Goal: Information Seeking & Learning: Find specific fact

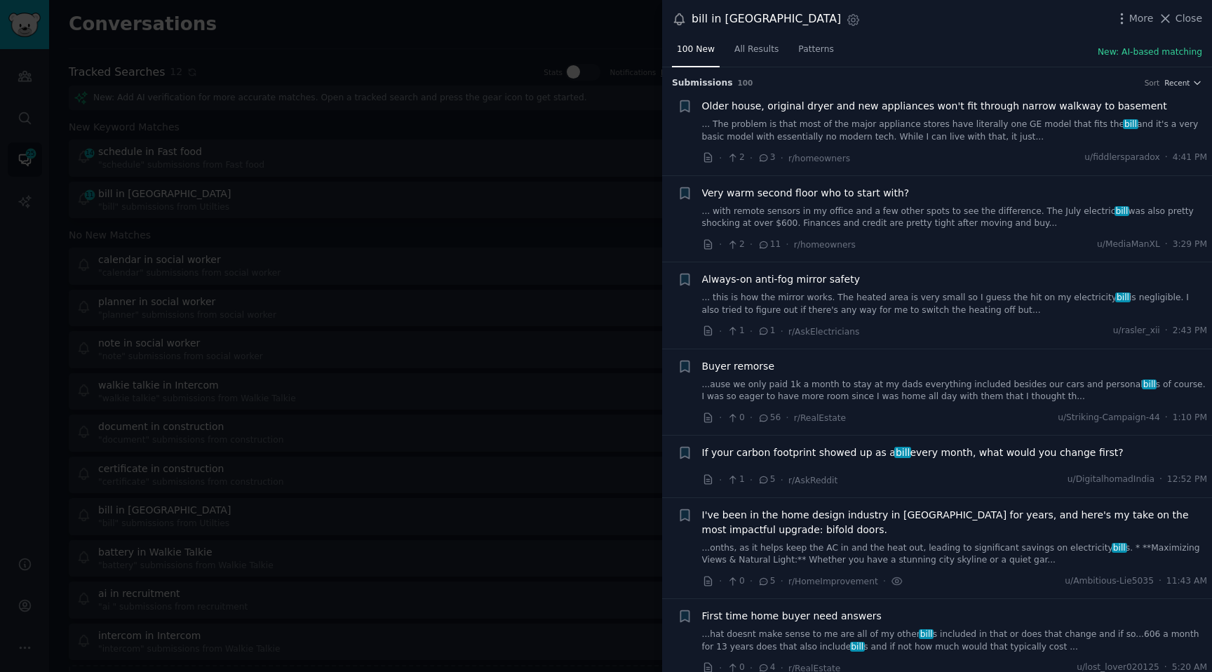
scroll to position [8600, 0]
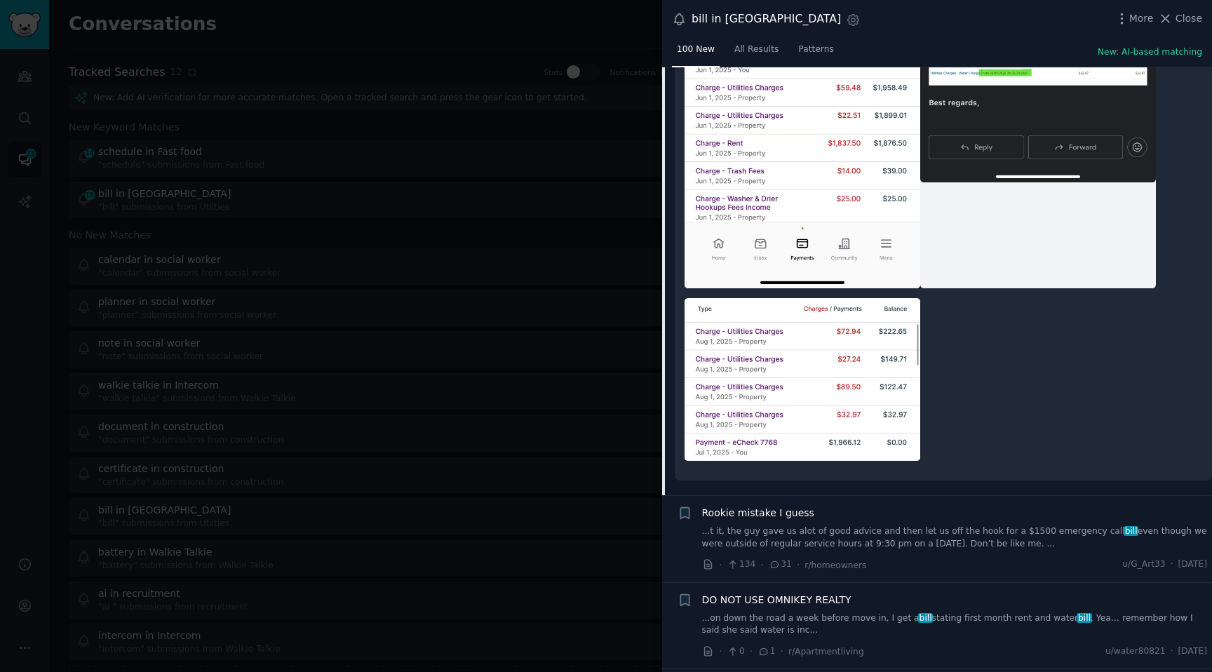
click at [550, 27] on div at bounding box center [606, 336] width 1212 height 672
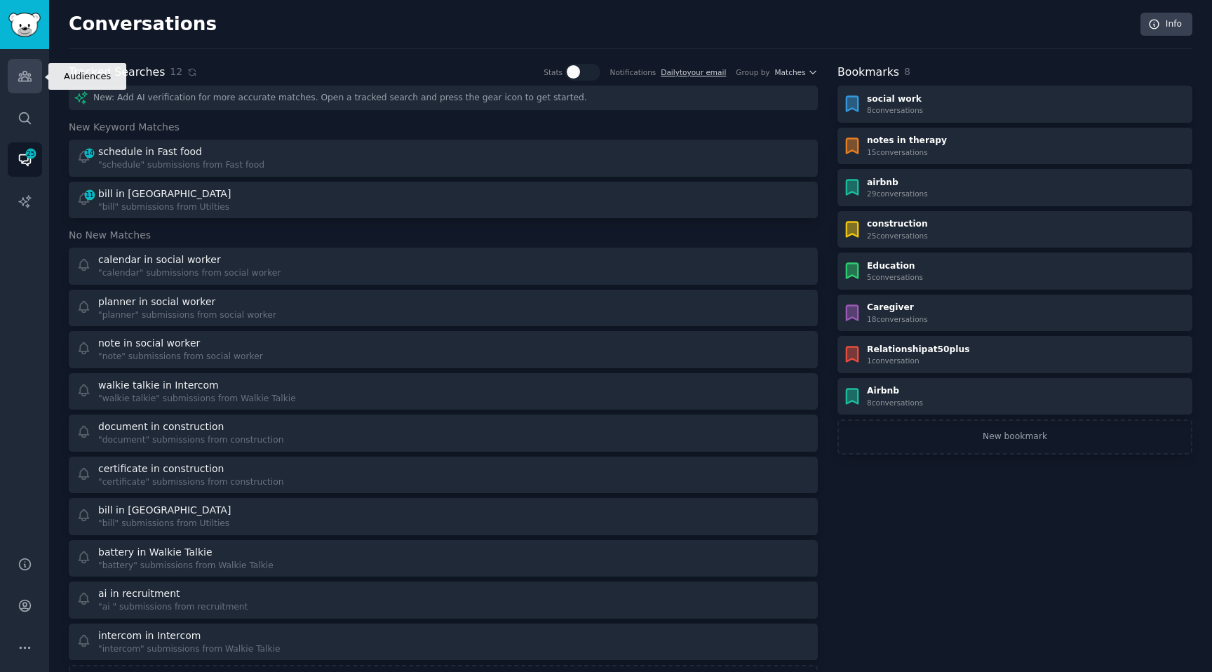
click at [20, 59] on link "Audiences" at bounding box center [25, 76] width 34 height 34
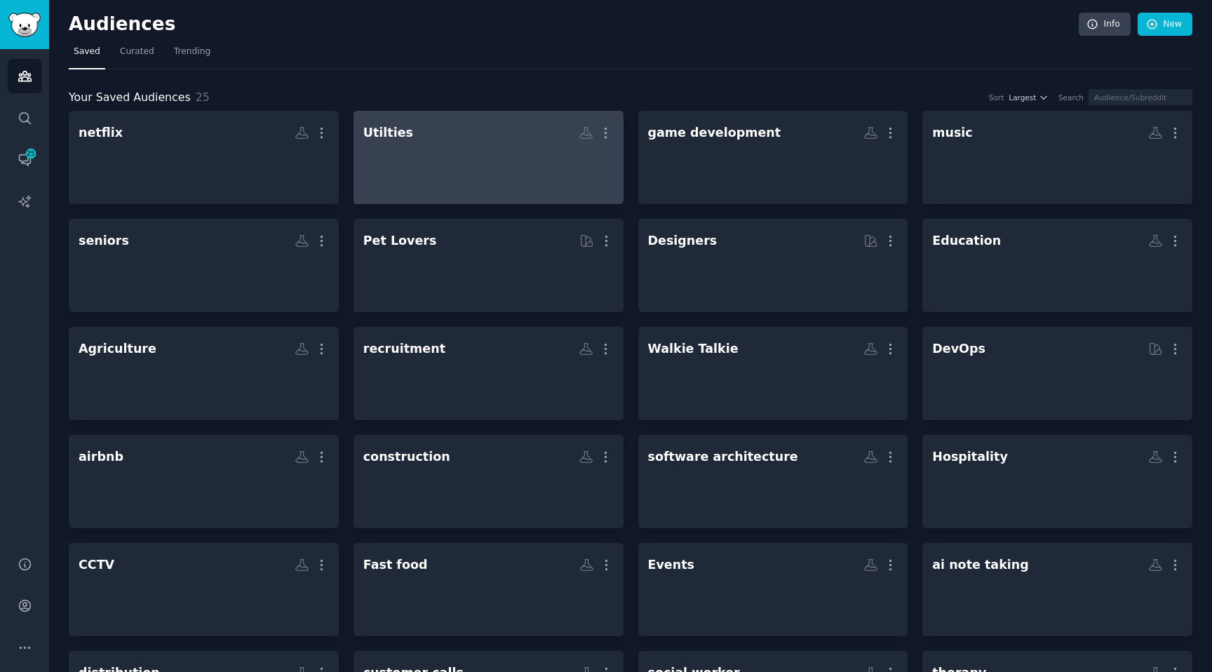
click at [387, 159] on div at bounding box center [488, 169] width 250 height 49
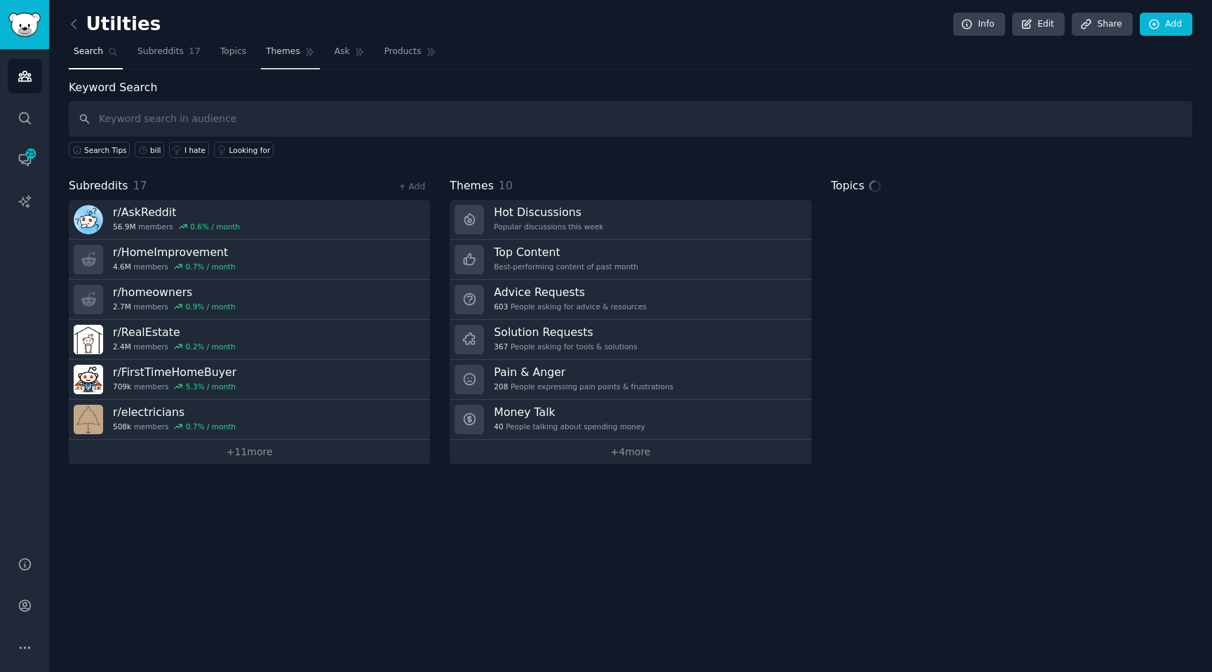
click at [278, 53] on span "Themes" at bounding box center [283, 52] width 34 height 13
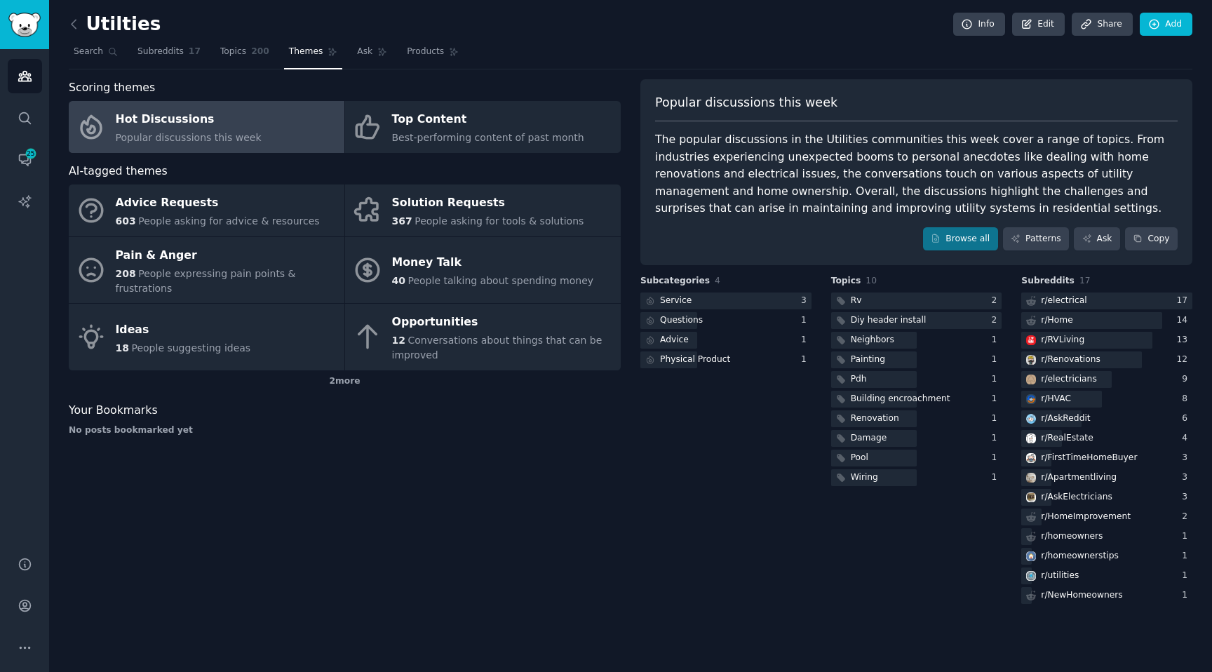
click at [123, 61] on nav "Search Subreddits 17 Topics 200 Themes Ask Products" at bounding box center [631, 55] width 1124 height 29
click at [109, 60] on link "Search" at bounding box center [96, 55] width 54 height 29
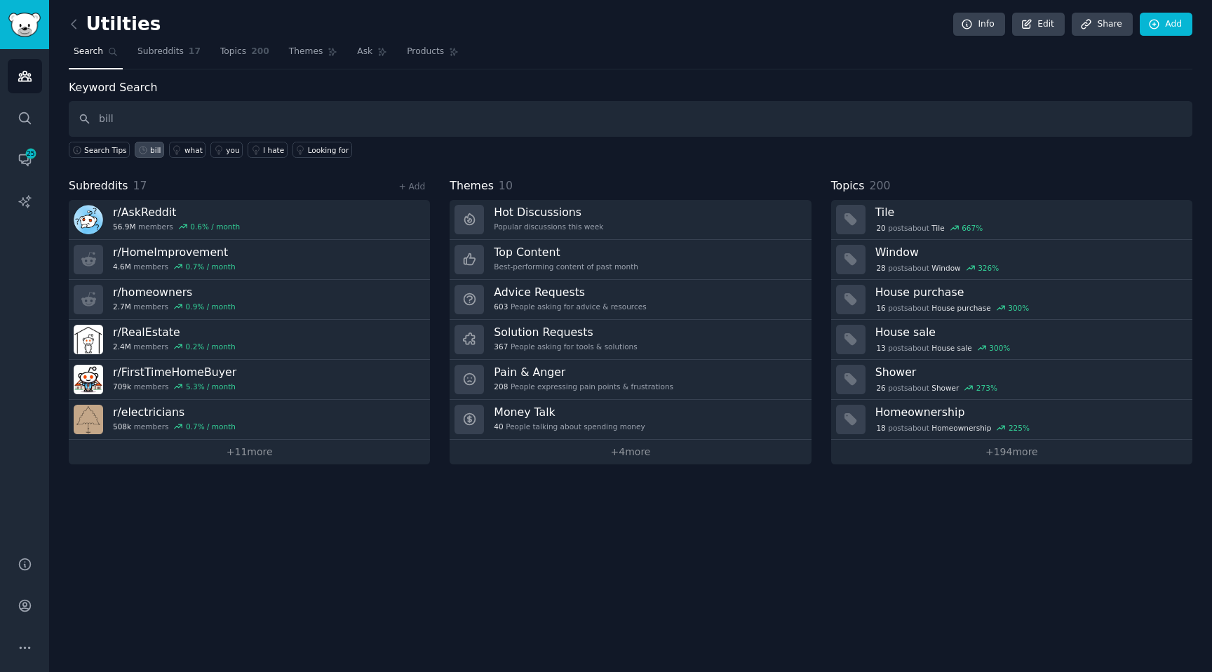
type input "bill"
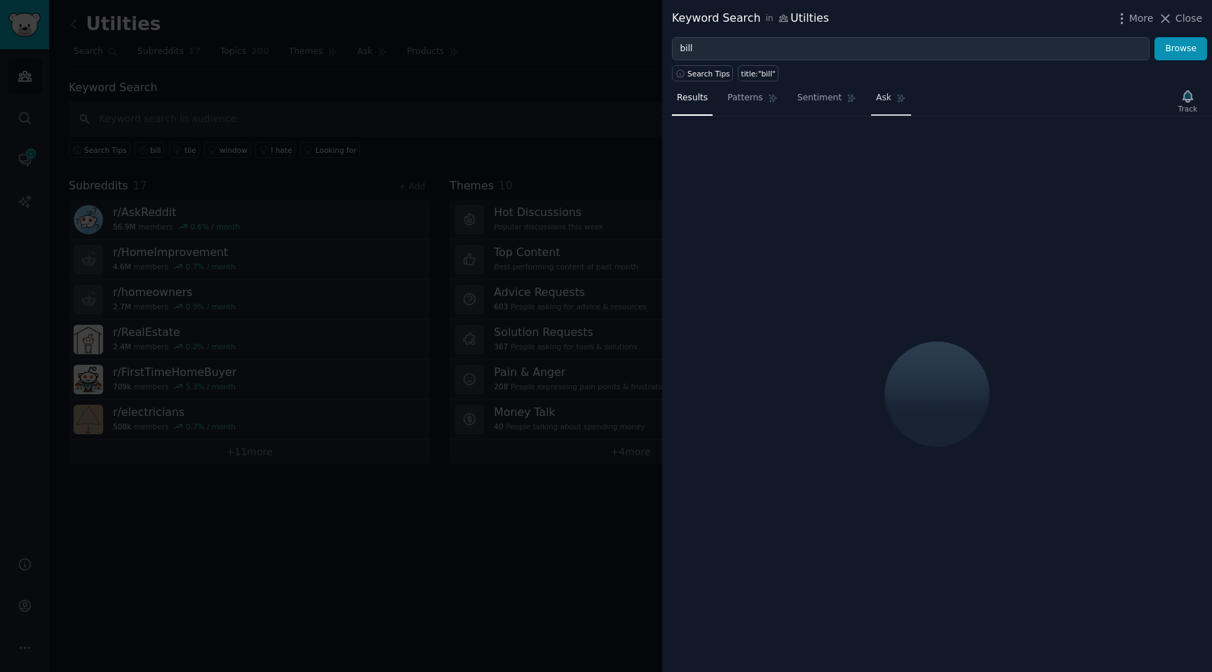
click at [872, 106] on link "Ask" at bounding box center [891, 101] width 40 height 29
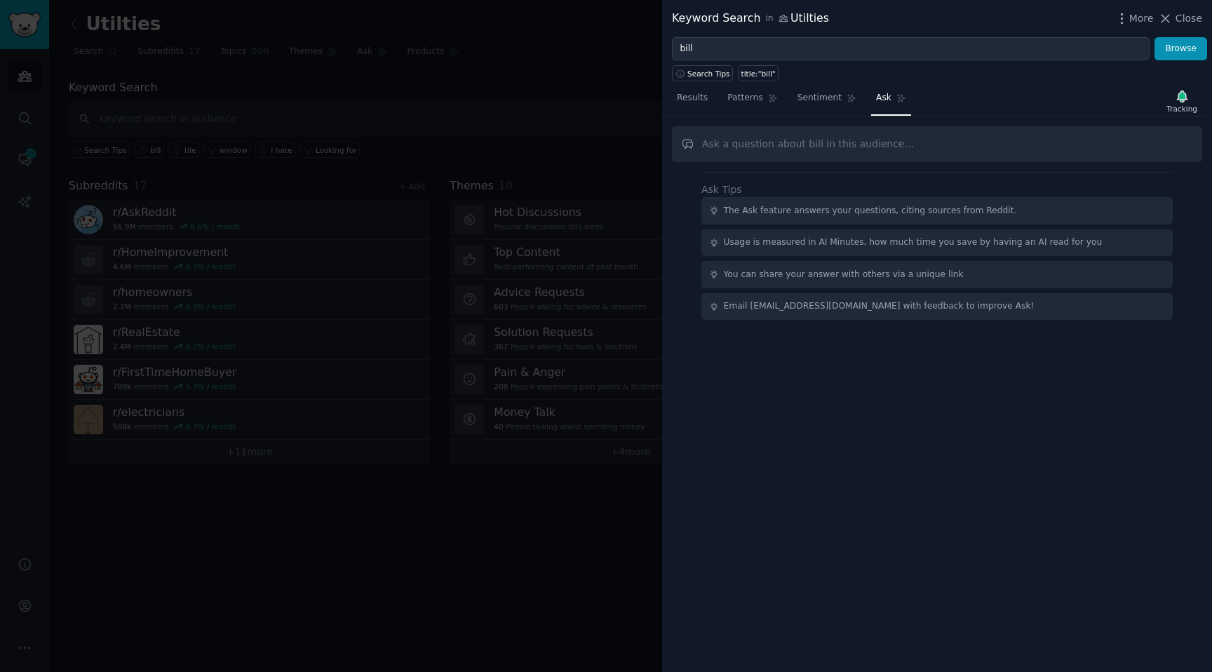
click at [745, 140] on input "text" at bounding box center [937, 144] width 530 height 36
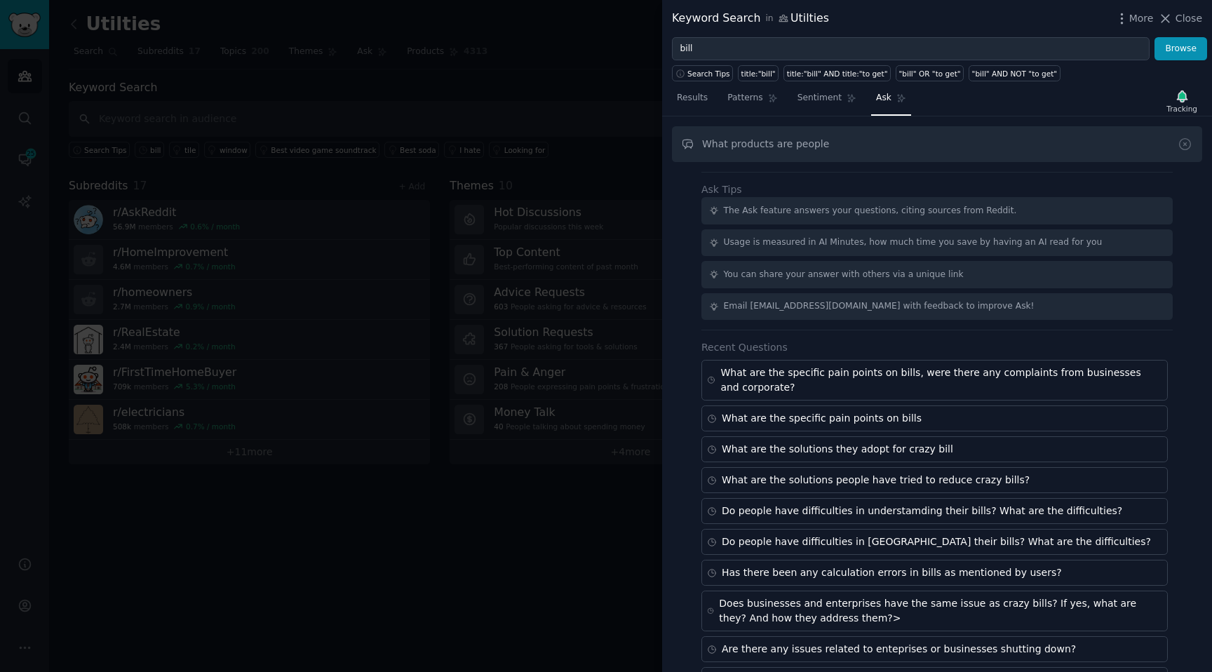
click at [766, 146] on input "What products are people" at bounding box center [937, 144] width 530 height 36
click at [862, 142] on input "What product/apps are people" at bounding box center [937, 144] width 530 height 36
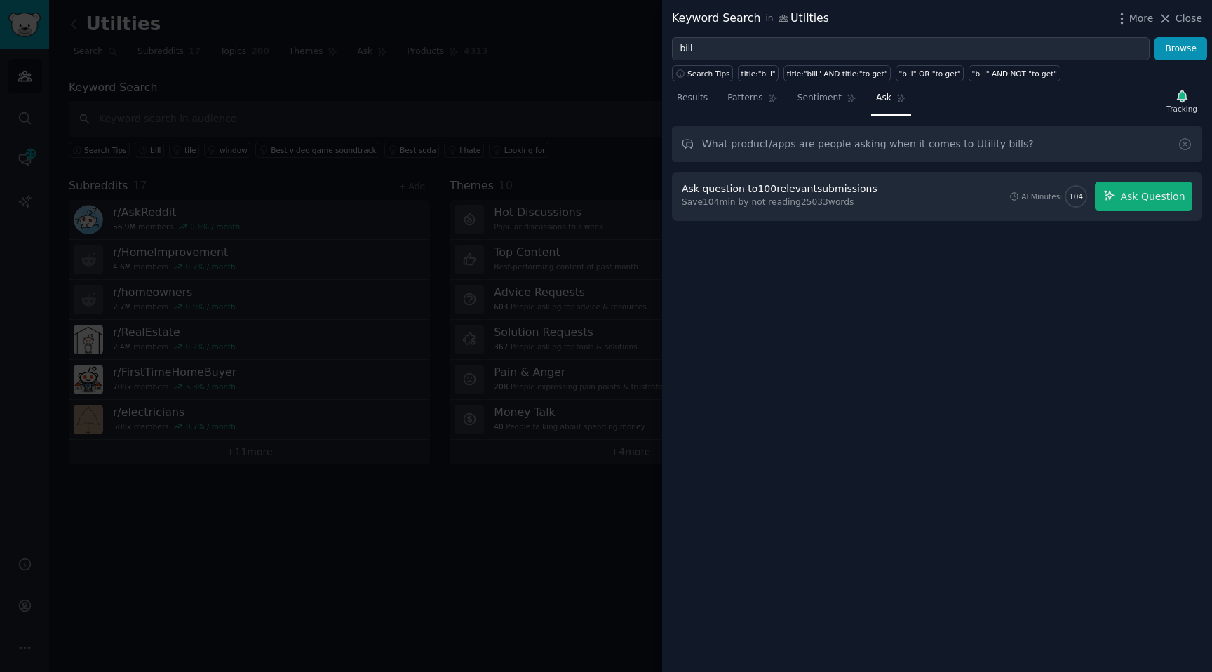
drag, startPoint x: 1185, startPoint y: 230, endPoint x: 1184, endPoint y: 218, distance: 12.0
click at [1185, 230] on div "What product/apps are people asking when it comes to Utility bills? Ask questio…" at bounding box center [937, 394] width 550 height 556
click at [1166, 170] on div "What product/apps are people asking when it comes to Utility bills? Ask questio…" at bounding box center [937, 394] width 550 height 556
click at [1164, 179] on div "Ask question to 100 relevant submissions Save 104 min by not reading 25033 word…" at bounding box center [937, 196] width 530 height 49
click at [1163, 187] on button "Ask Question" at bounding box center [1144, 196] width 98 height 29
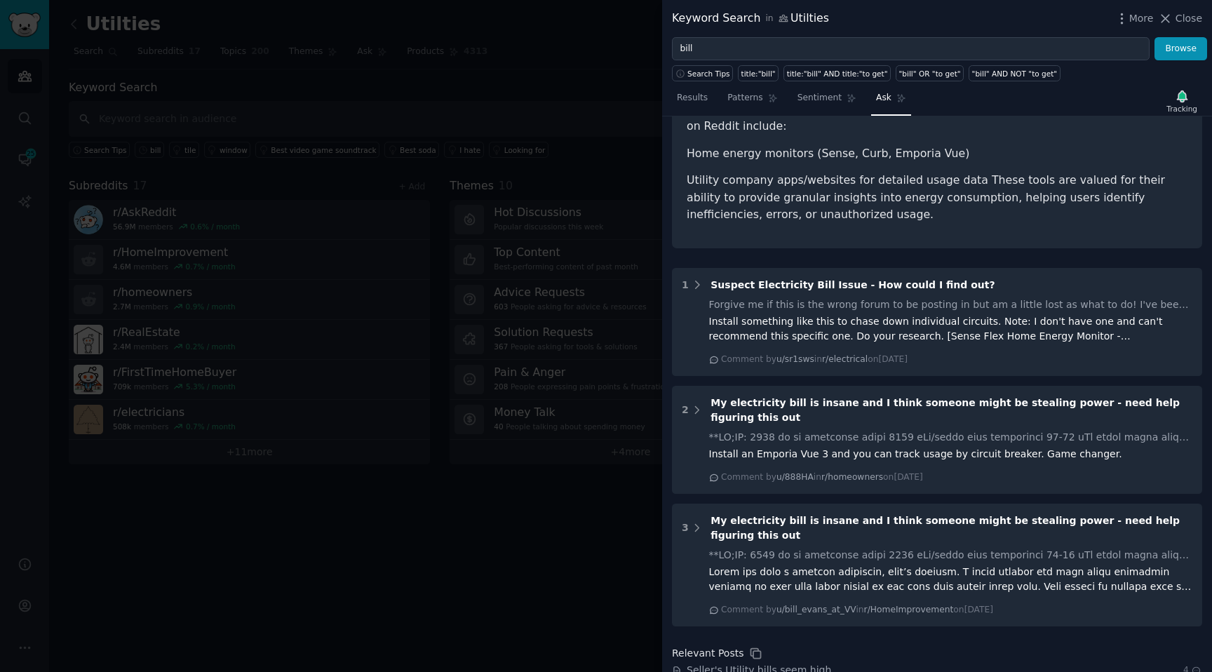
scroll to position [495, 0]
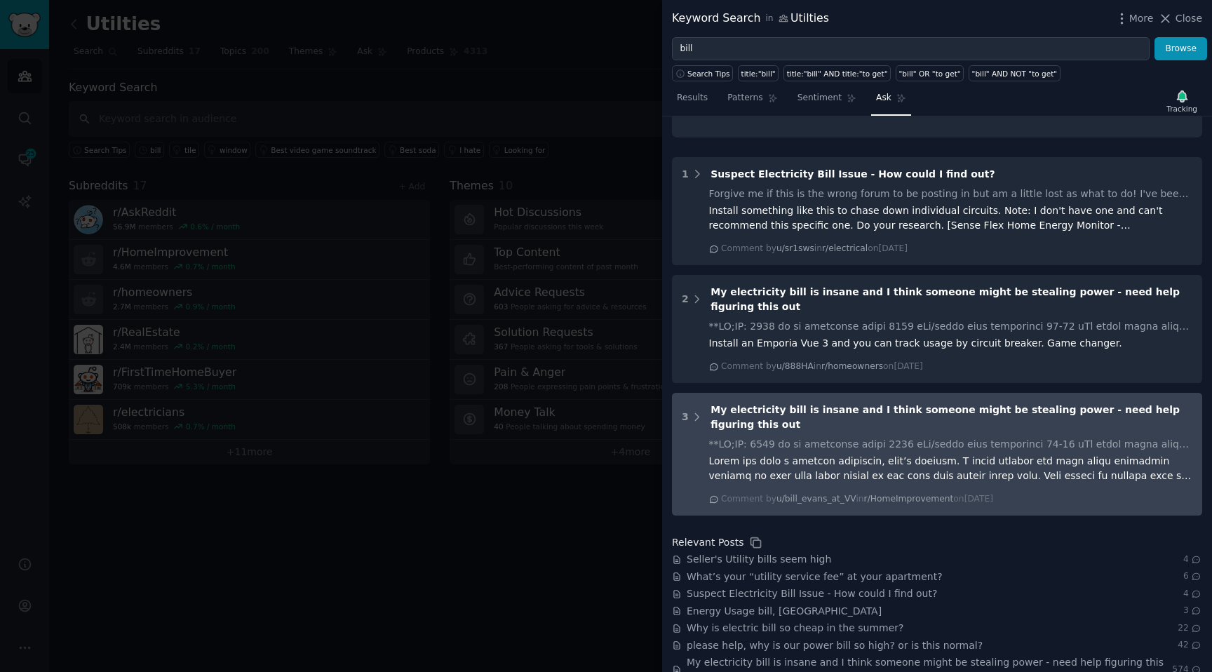
click at [818, 393] on div "3 My electricity bill is insane and I think someone might be stealing power - n…" at bounding box center [937, 454] width 530 height 123
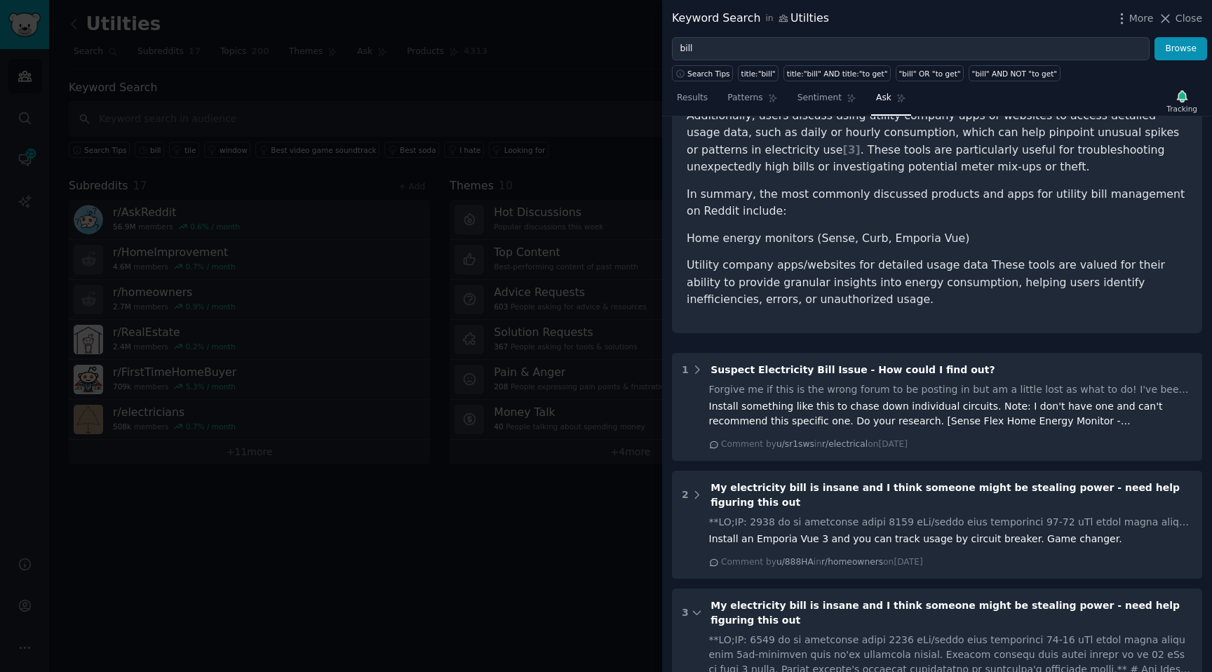
scroll to position [99, 0]
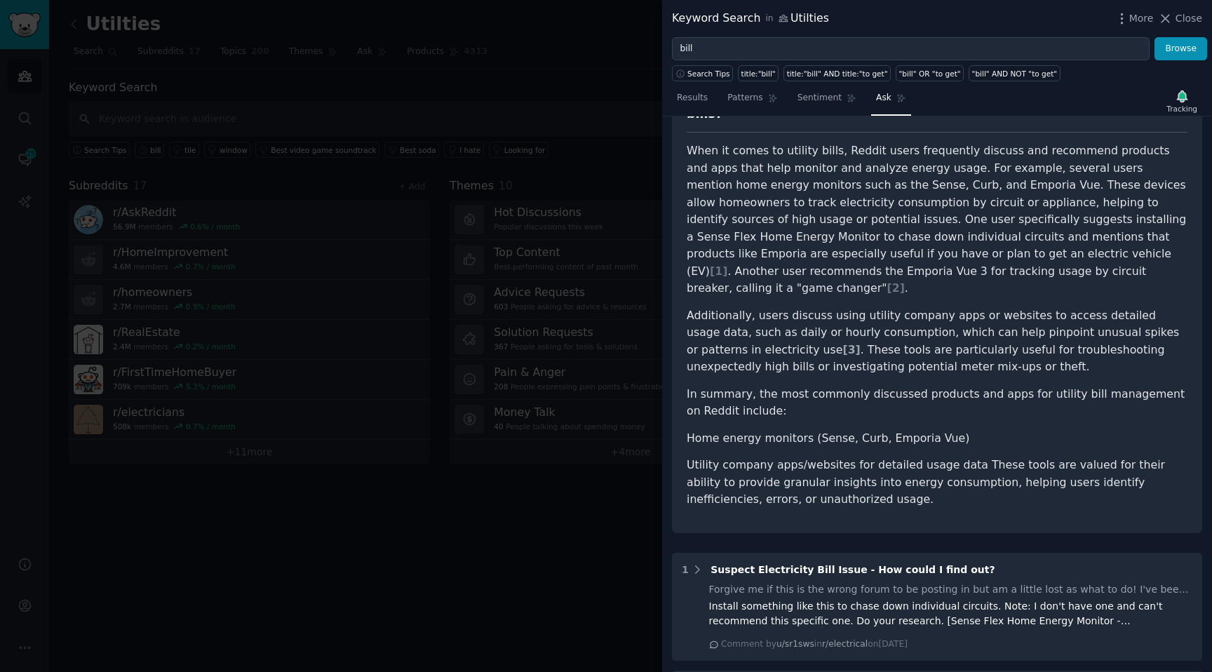
click at [843, 343] on span "[ 3 ]" at bounding box center [852, 349] width 18 height 13
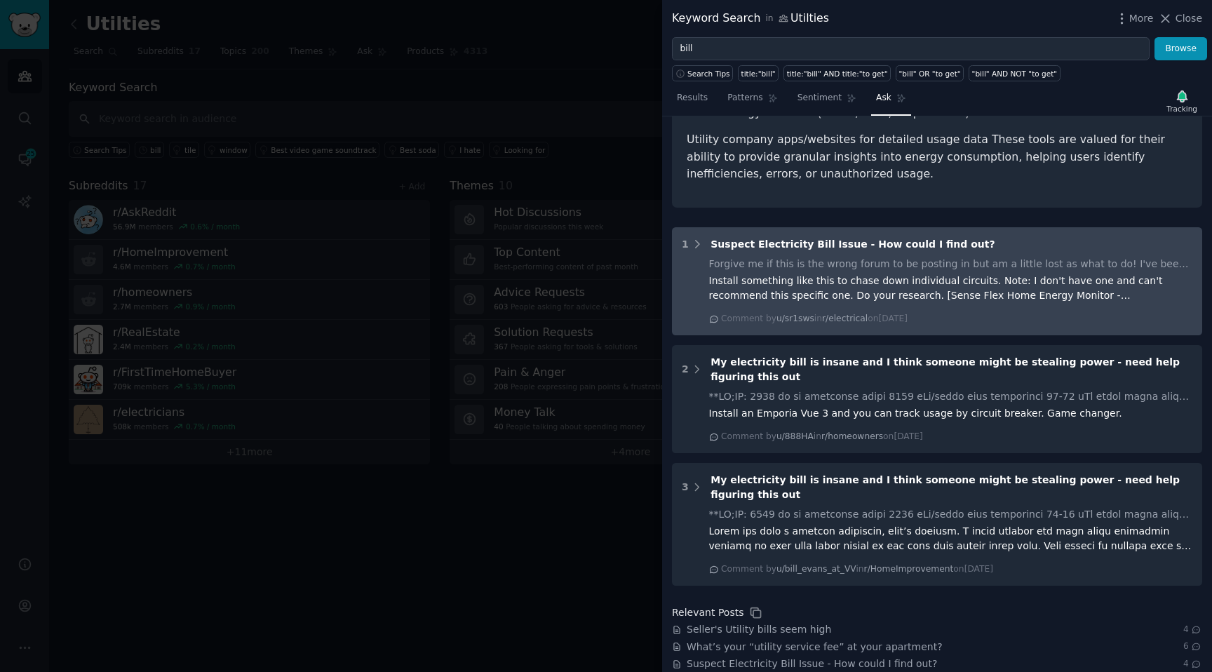
scroll to position [495, 0]
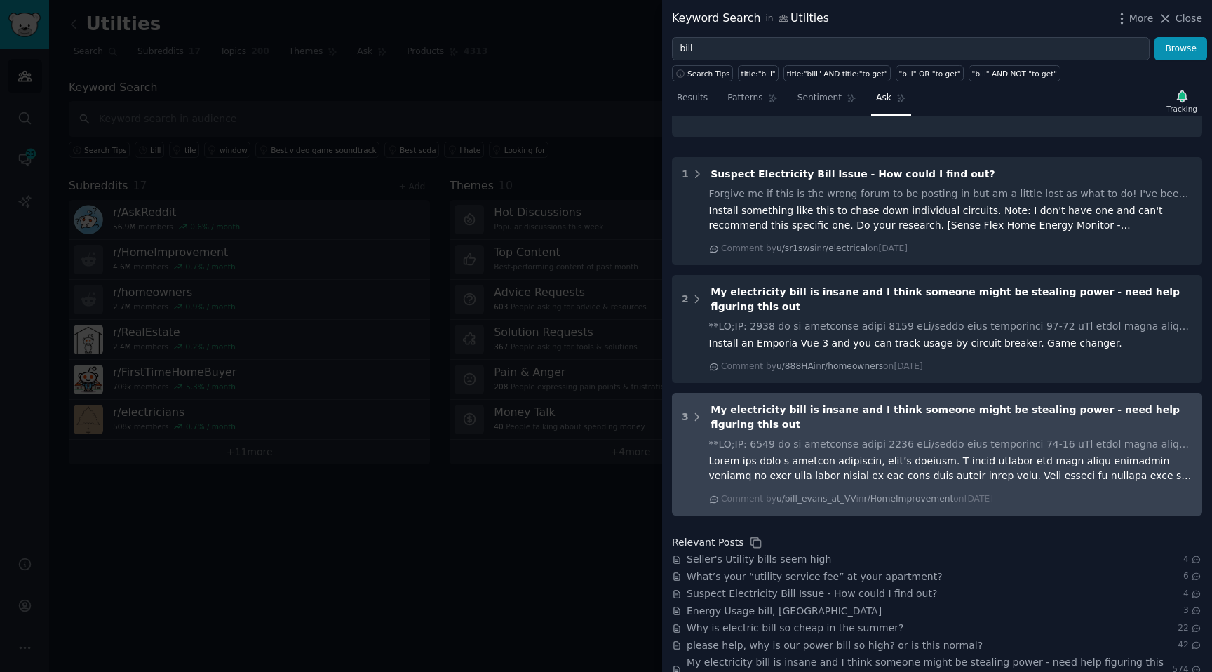
click at [827, 454] on div at bounding box center [951, 468] width 484 height 29
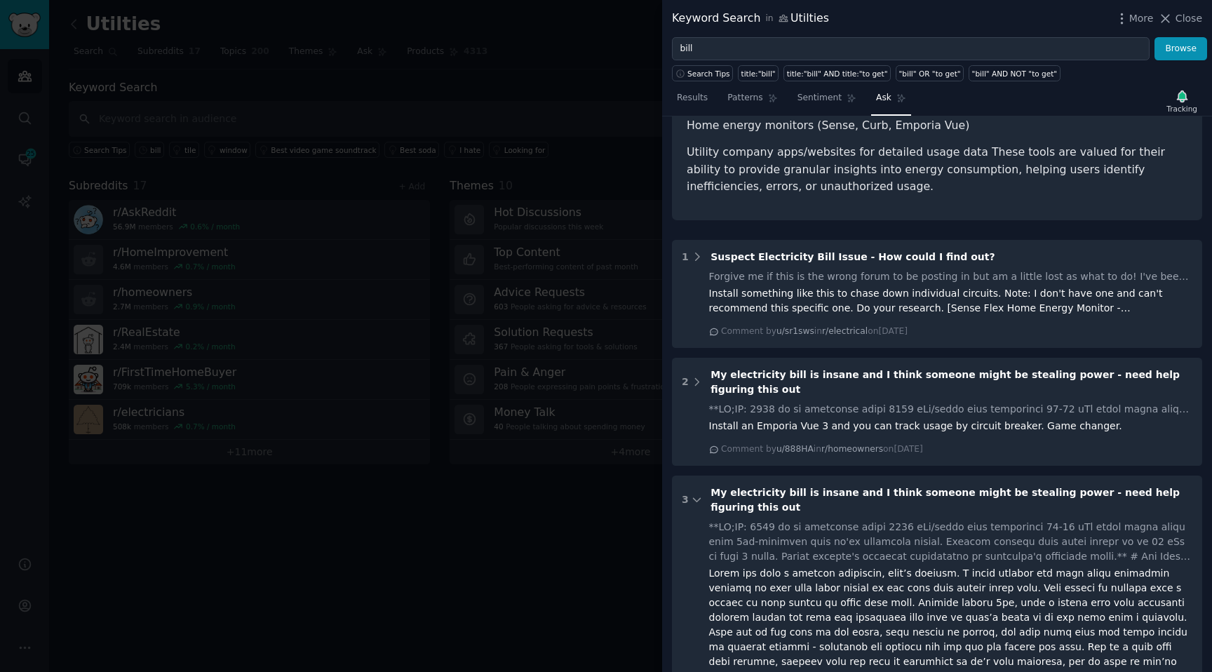
scroll to position [413, 0]
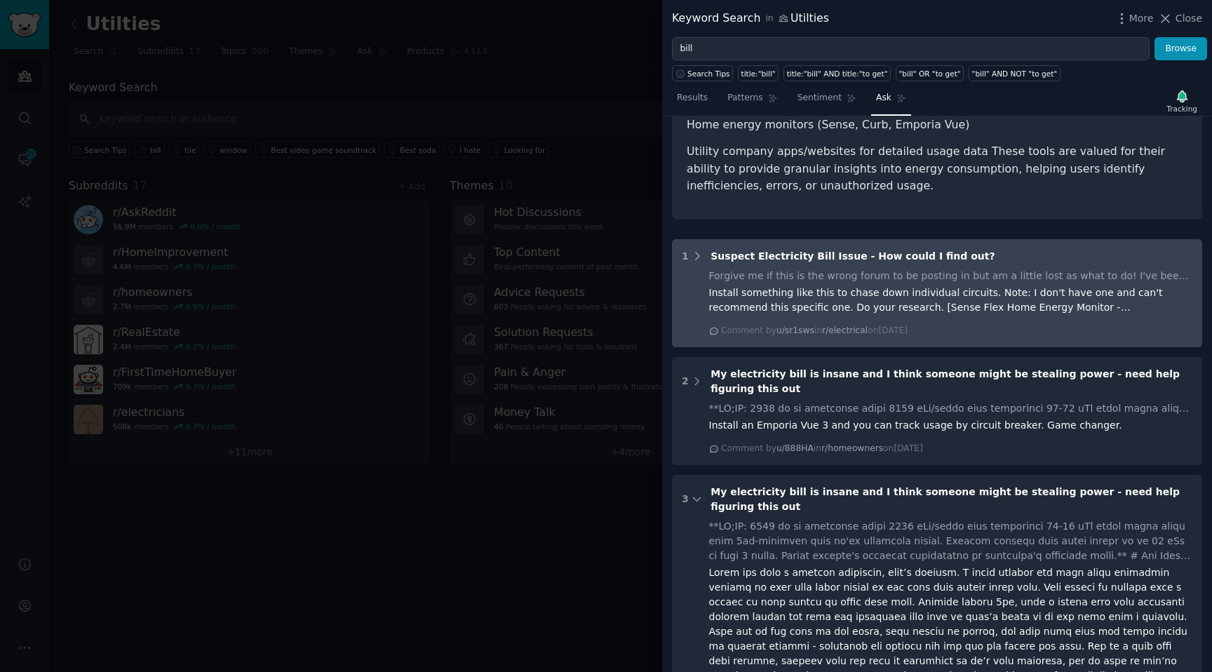
click at [864, 286] on div "Install something like this to chase down individual circuits. Note: I don't ha…" at bounding box center [951, 300] width 484 height 29
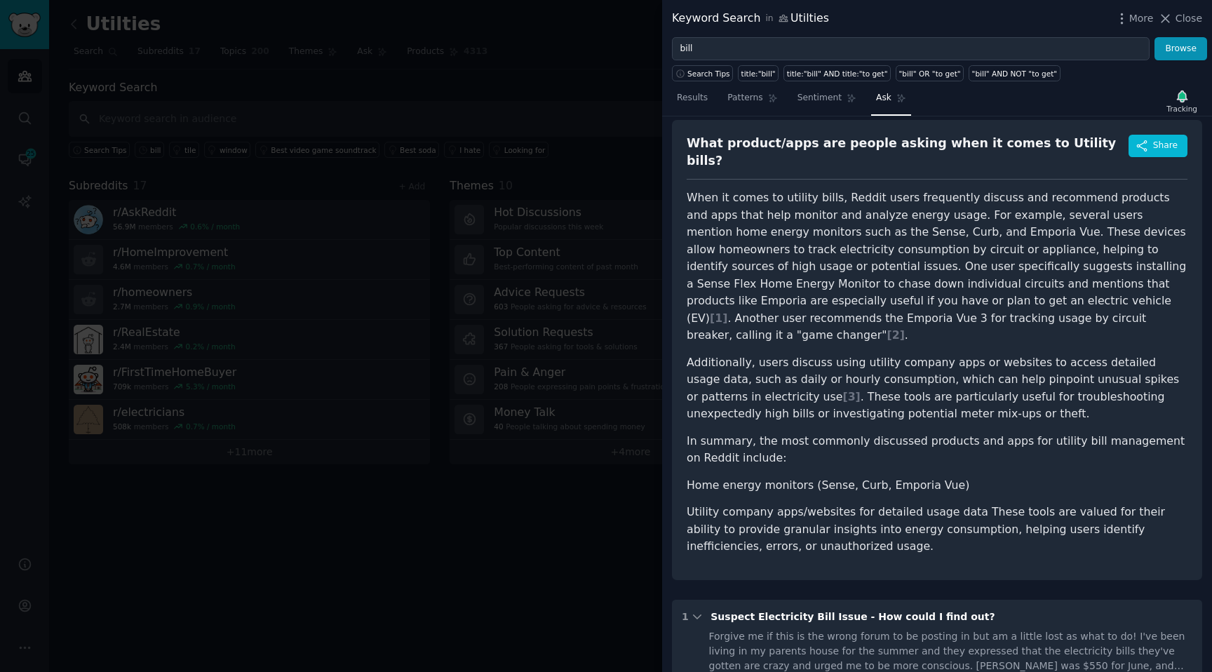
scroll to position [0, 0]
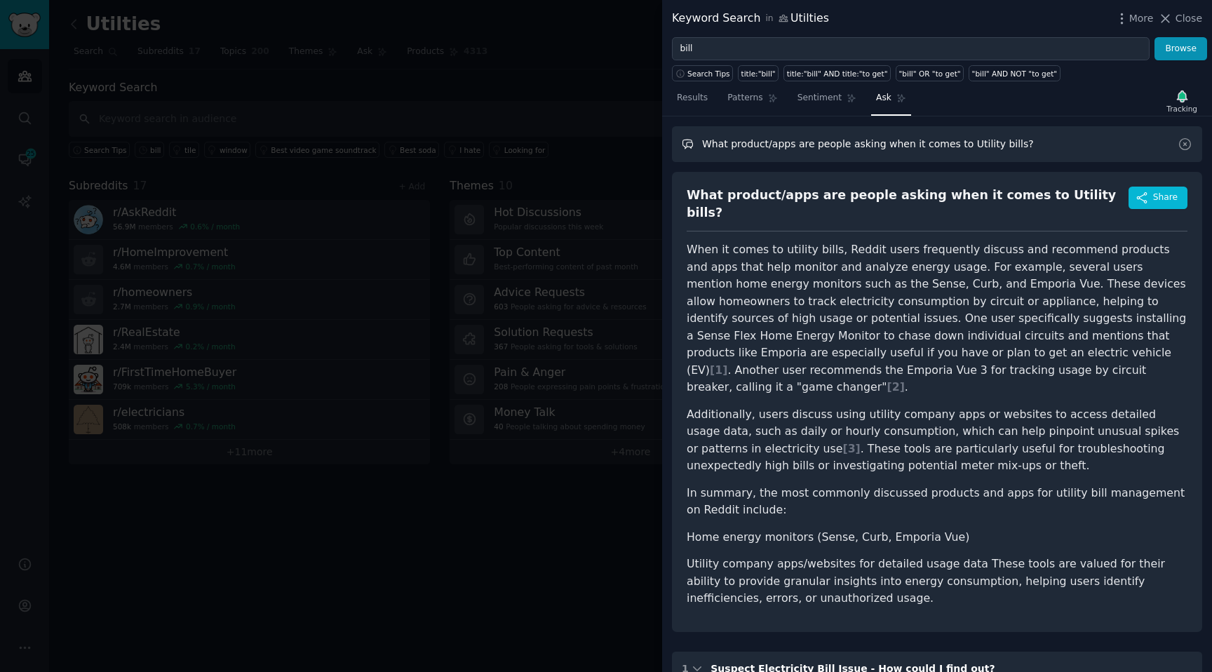
click at [1035, 142] on input "What product/apps are people asking when it comes to Utility bills?" at bounding box center [937, 144] width 530 height 36
click at [1028, 132] on input "gWhat product/apps are people asking when it comes to Utility bills? is there a…" at bounding box center [937, 144] width 530 height 36
drag, startPoint x: 1134, startPoint y: 146, endPoint x: 1212, endPoint y: 149, distance: 77.3
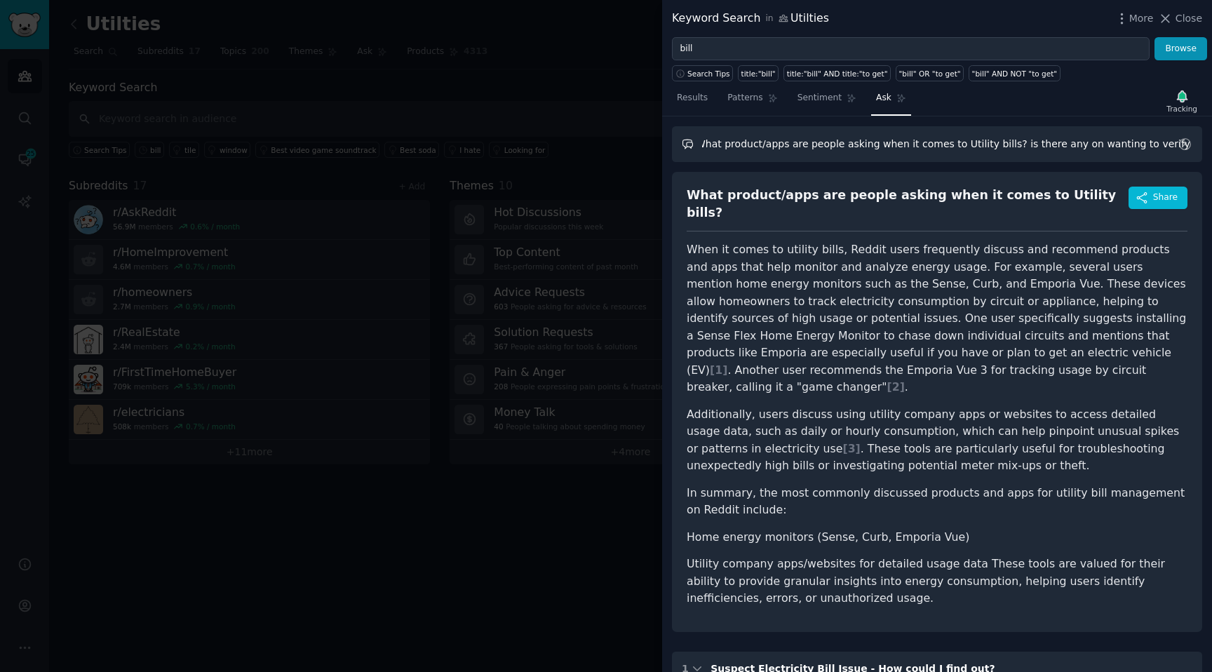
click at [1212, 149] on div "What product/apps are people asking when it comes to Utility bills? is there an…" at bounding box center [937, 394] width 550 height 556
click at [1014, 140] on input "What product/apps are people asking when it comes to Utility bills? is there an…" at bounding box center [937, 144] width 530 height 36
type input "What product/apps are people asking when it comes to Utility bills? is there an…"
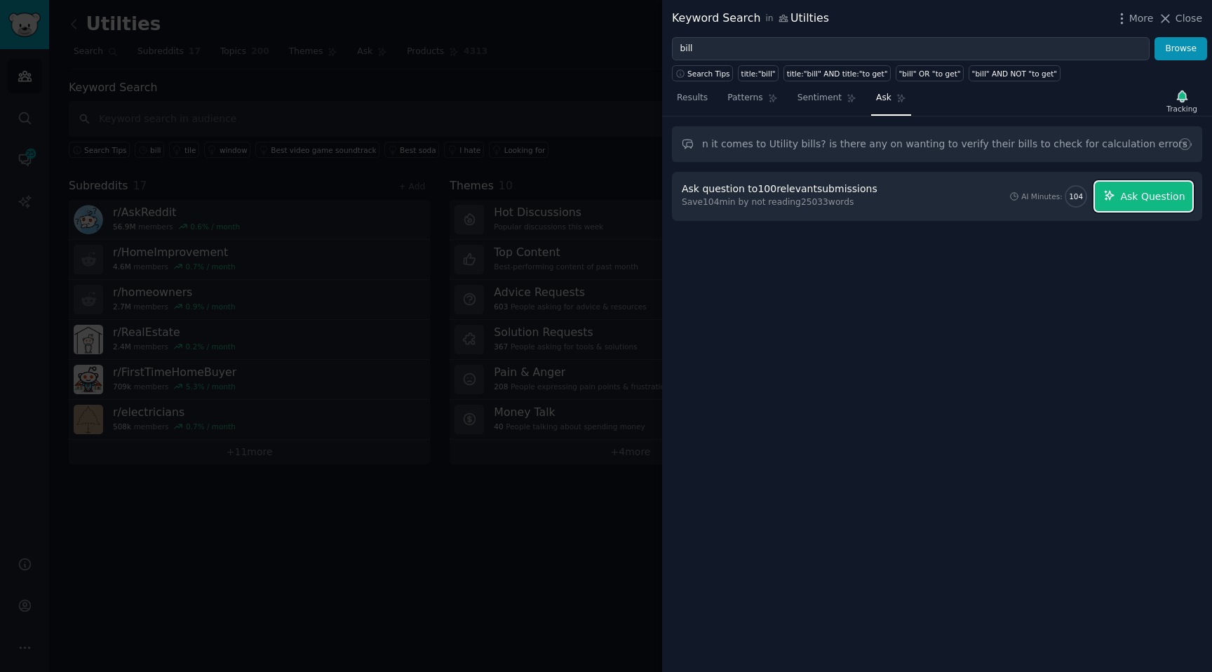
scroll to position [0, 0]
click at [1151, 208] on button "Ask Question" at bounding box center [1144, 196] width 98 height 29
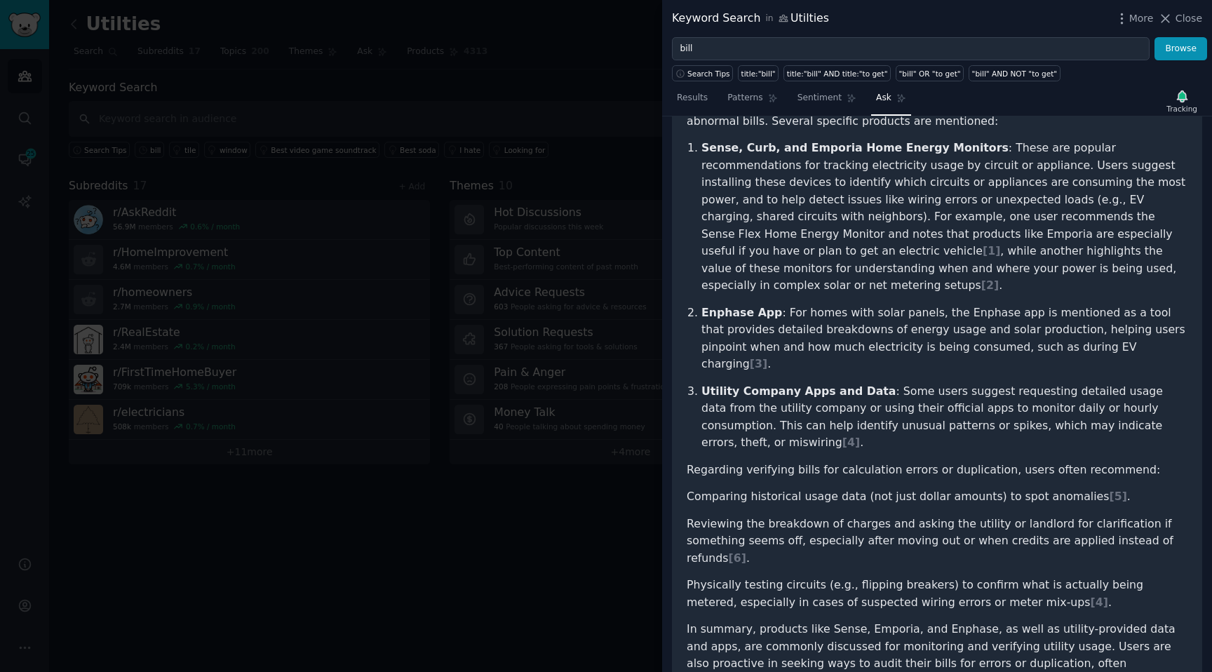
scroll to position [182, 0]
click at [502, 114] on div at bounding box center [606, 336] width 1212 height 672
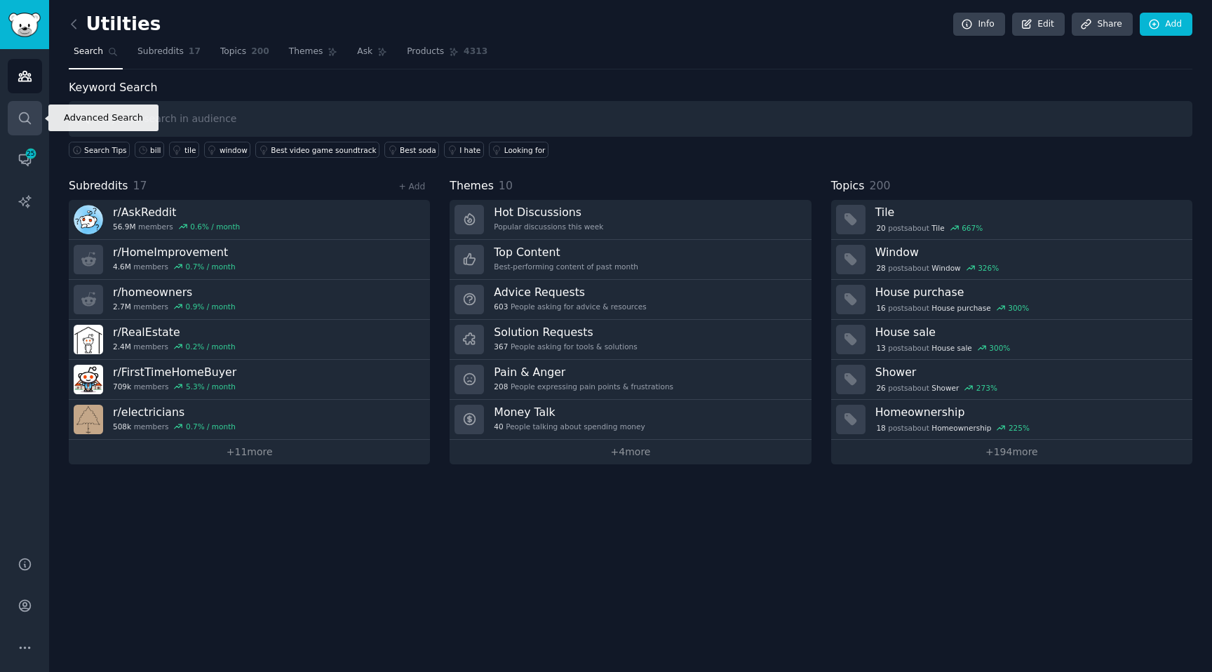
click at [31, 107] on link "Search" at bounding box center [25, 118] width 34 height 34
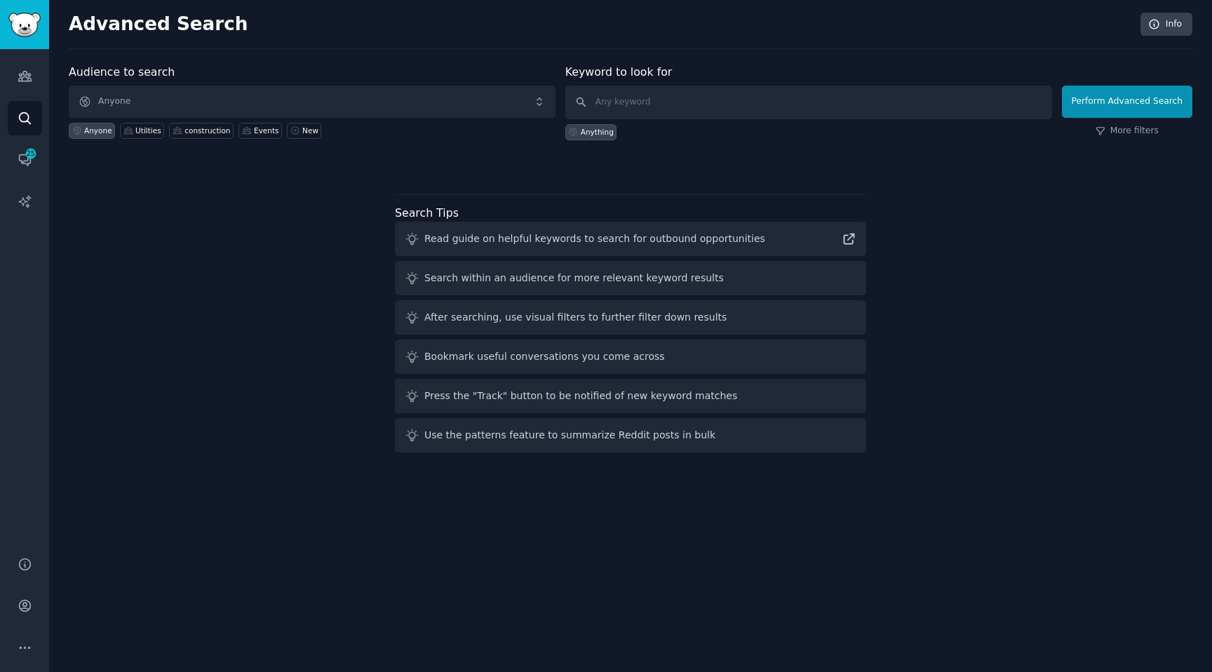
click at [139, 76] on label "Audience to search" at bounding box center [122, 71] width 106 height 13
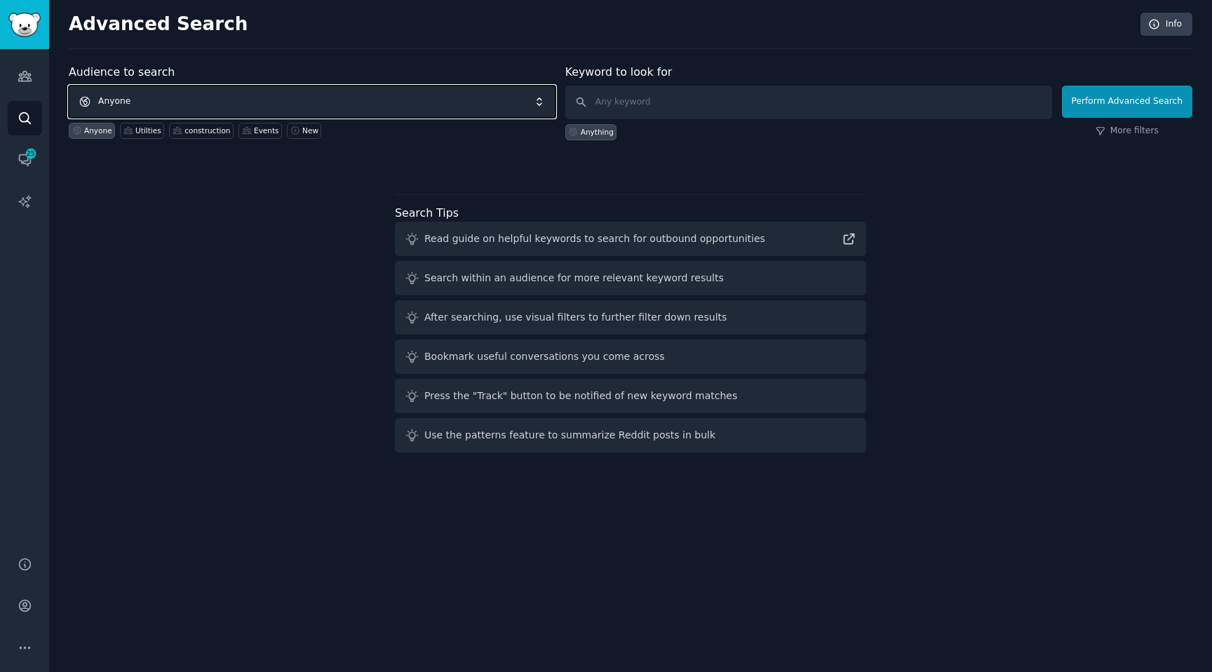
click at [138, 91] on span "Anyone" at bounding box center [312, 102] width 487 height 32
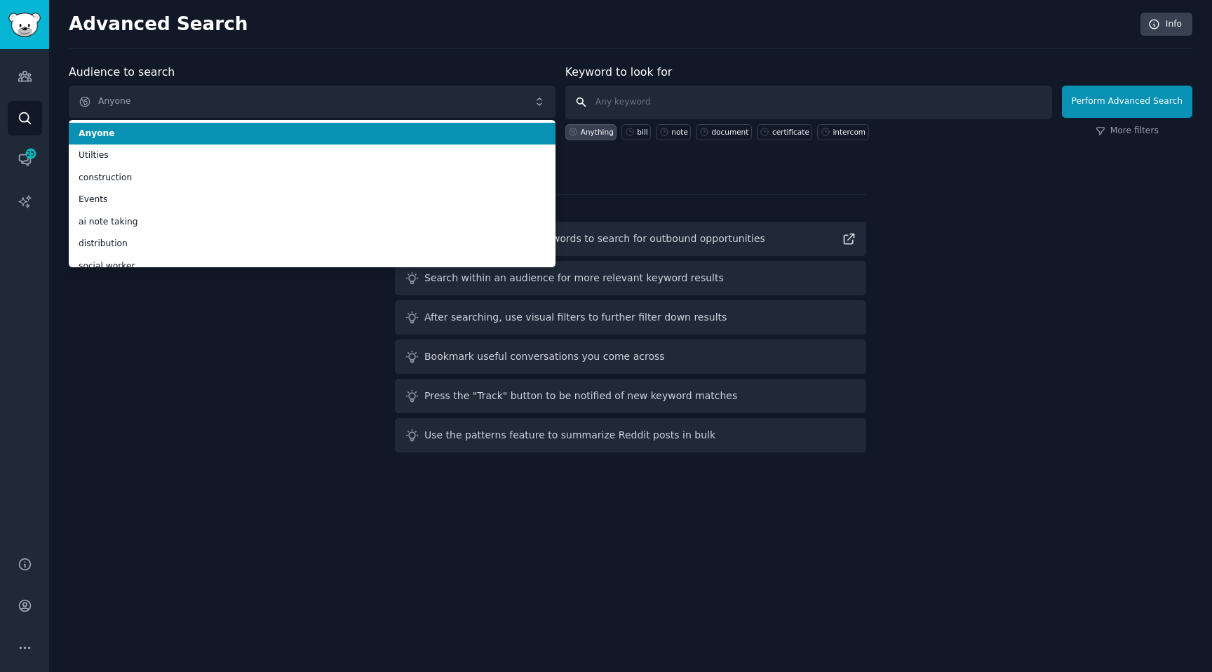
click at [621, 86] on input "text" at bounding box center [808, 103] width 487 height 34
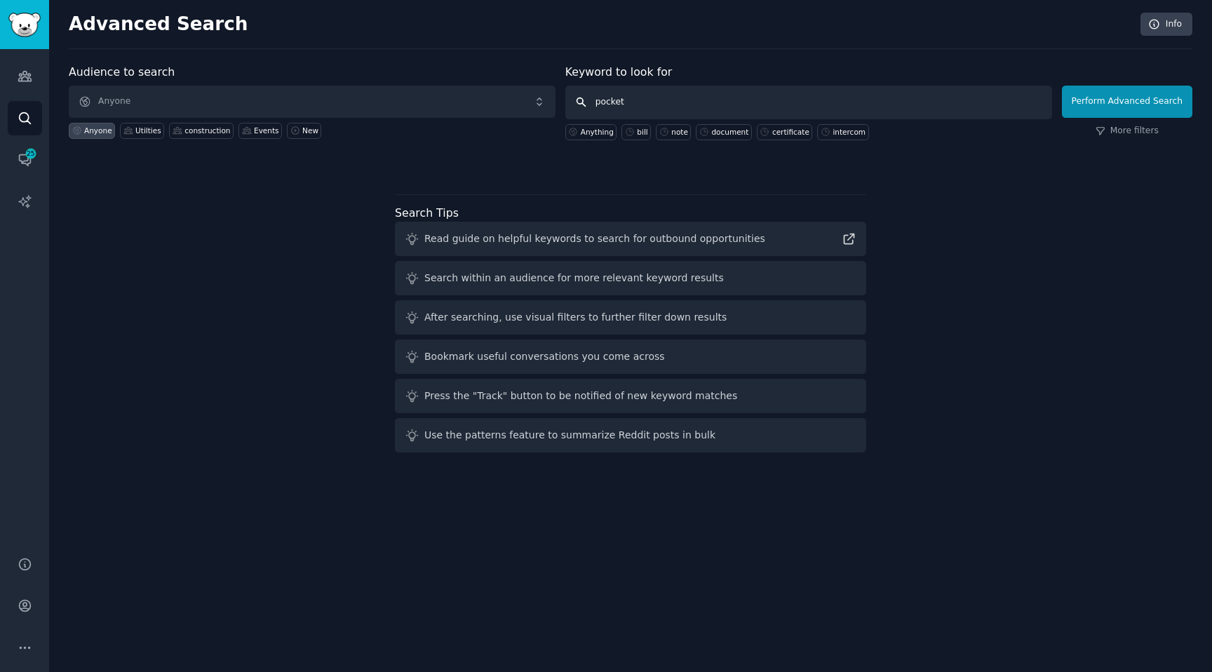
click at [597, 104] on input "pocket" at bounding box center [808, 103] width 487 height 34
type input "getpocket"
click button "Perform Advanced Search" at bounding box center [1127, 102] width 130 height 32
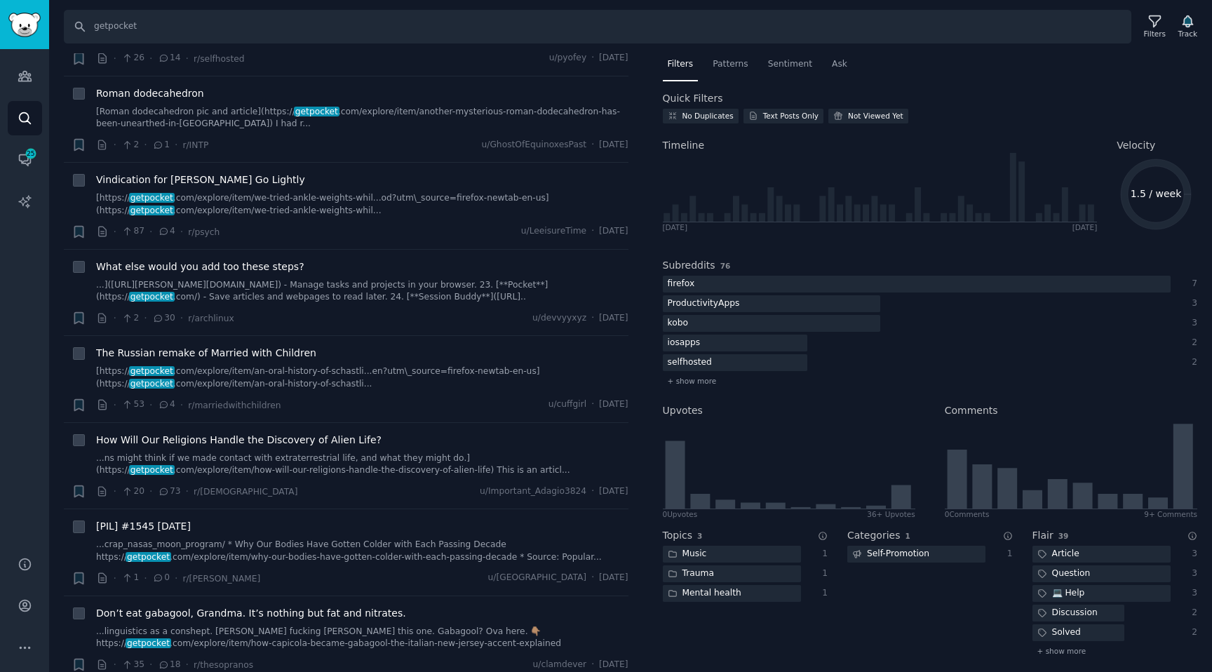
scroll to position [4269, 0]
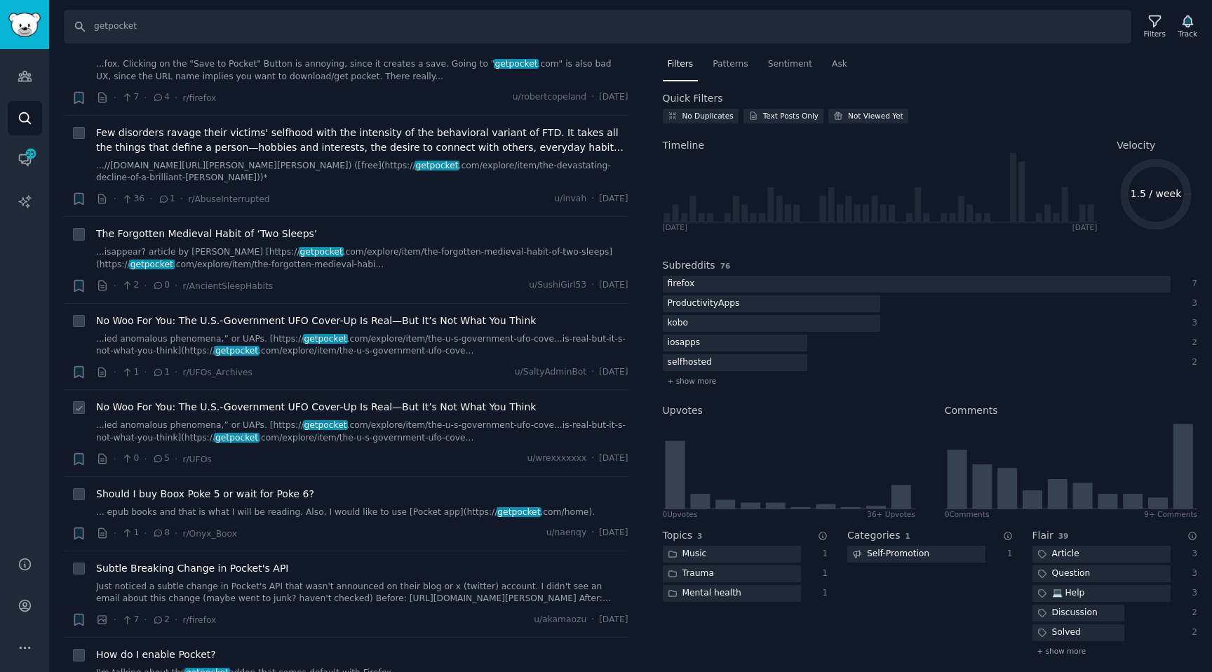
click at [283, 400] on div "No Woo For You: The U.S.-Government UFO Cover-Up Is Real—But It’s Not What You …" at bounding box center [362, 433] width 533 height 67
click at [283, 420] on link "...ied anomalous phenomena,” or UAPs. [https:// getpocket .com/explore/item/the…" at bounding box center [362, 432] width 533 height 25
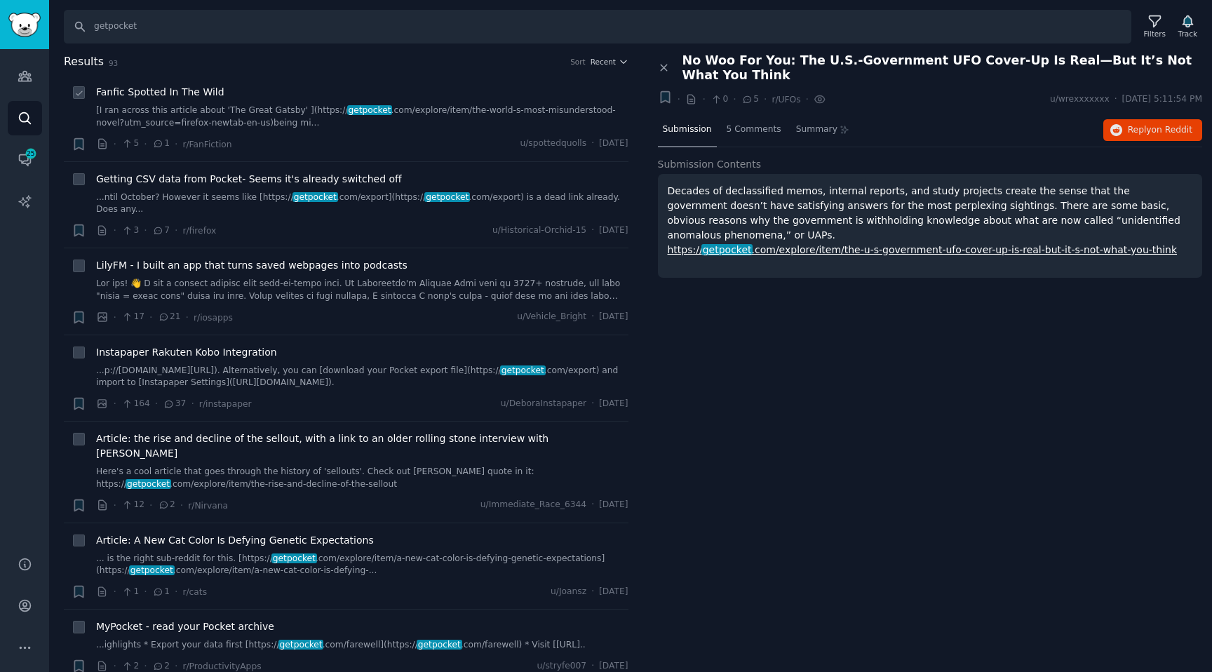
click at [239, 123] on link "[I ran across this article about 'The Great Gatsby' ](https:// getpocket .com/e…" at bounding box center [362, 117] width 533 height 25
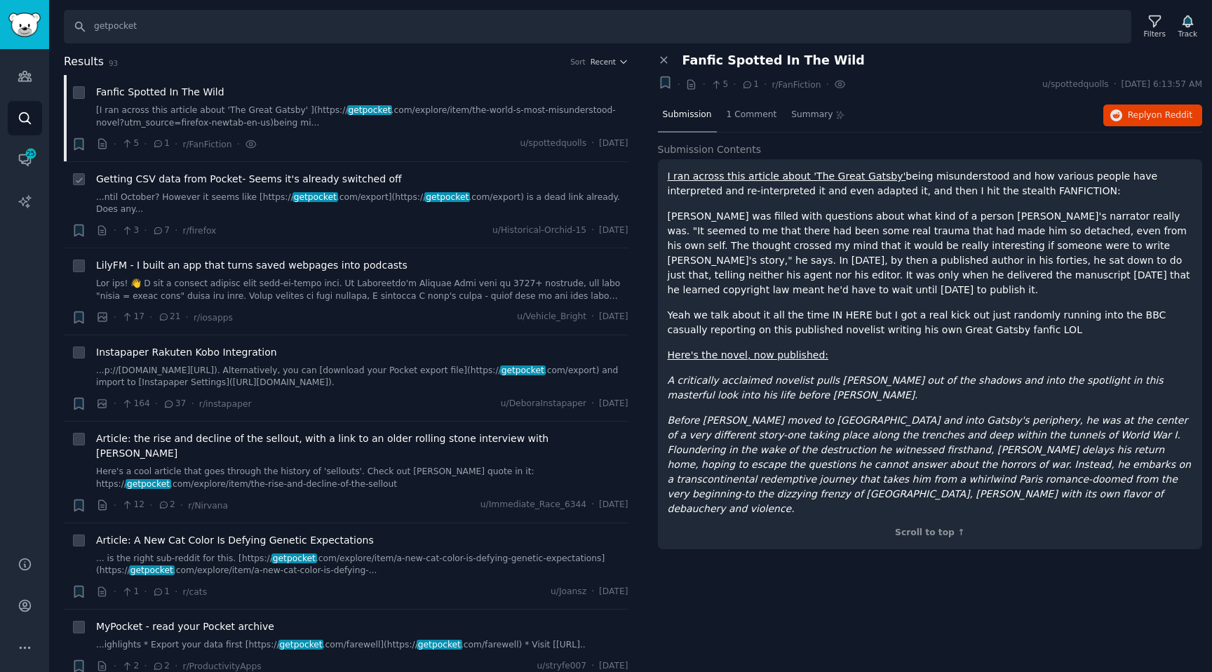
click at [178, 192] on link "...ntil October? However it seems like [https:// getpocket .com/export](https:/…" at bounding box center [362, 204] width 533 height 25
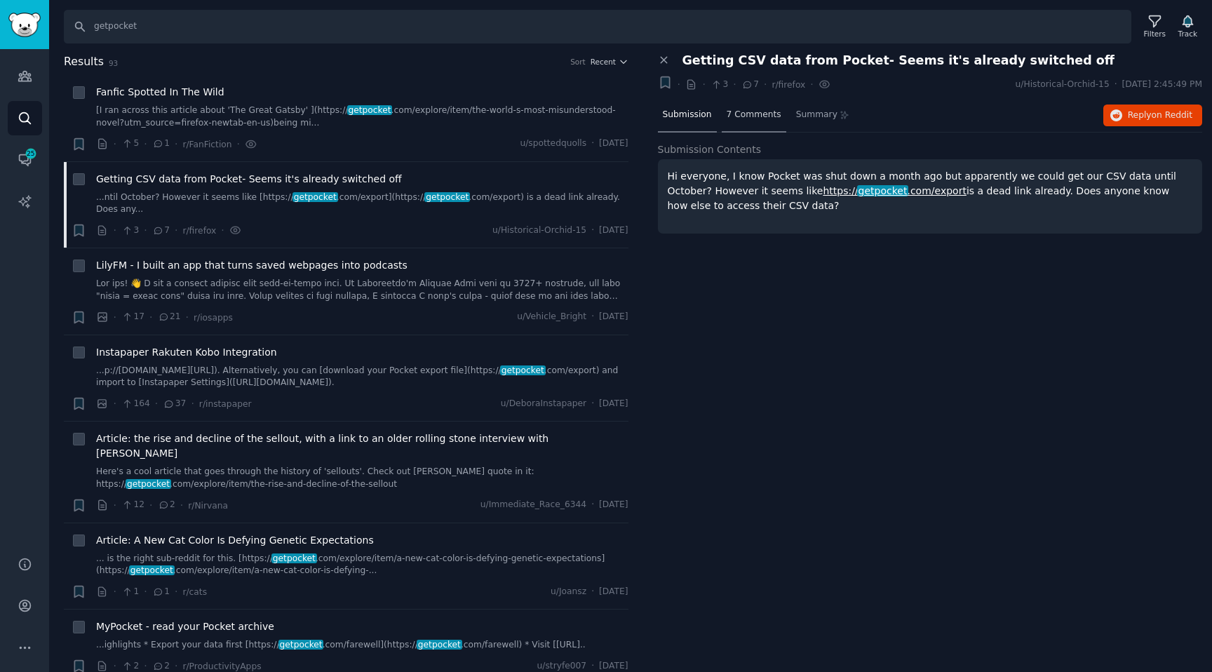
click at [751, 105] on div "7 Comments" at bounding box center [754, 116] width 65 height 34
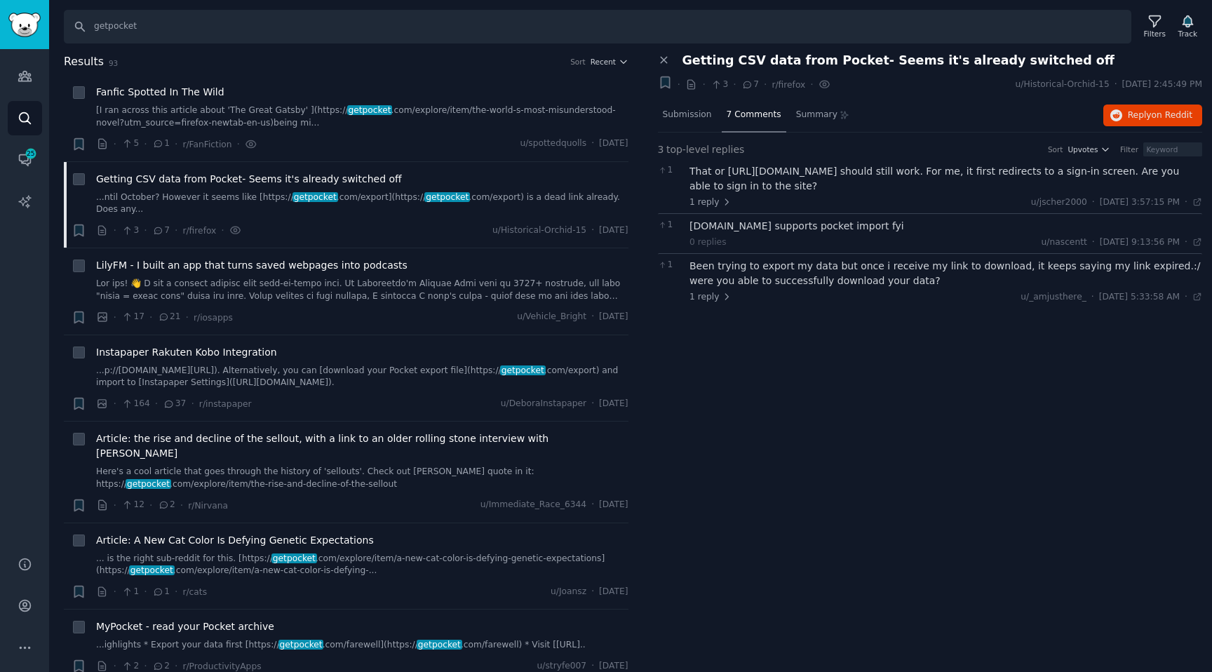
click at [740, 226] on div "[DOMAIN_NAME] supports pocket import fyi" at bounding box center [946, 226] width 513 height 15
click at [735, 227] on div "[DOMAIN_NAME] supports pocket import fyi" at bounding box center [946, 226] width 513 height 15
drag, startPoint x: 741, startPoint y: 223, endPoint x: 690, endPoint y: 222, distance: 50.5
click at [690, 222] on div "[DOMAIN_NAME] supports pocket import fyi" at bounding box center [946, 226] width 513 height 15
copy div "[DOMAIN_NAME]"
